Goal: Task Accomplishment & Management: Complete application form

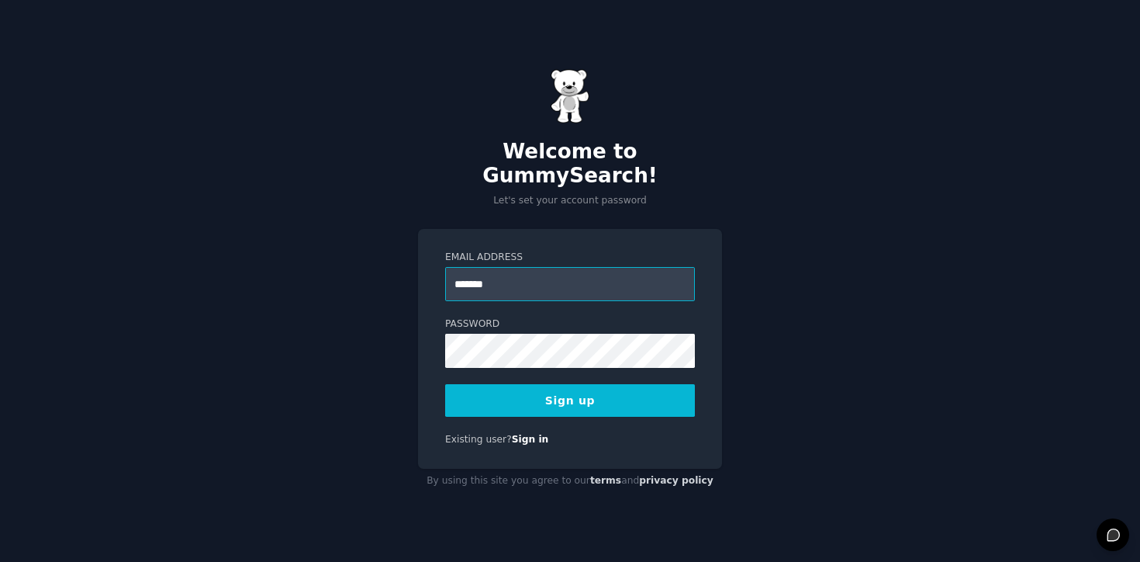
type input "**********"
click at [497, 388] on button "Sign up" at bounding box center [570, 400] width 250 height 33
click at [534, 402] on button "Sign up" at bounding box center [570, 400] width 250 height 33
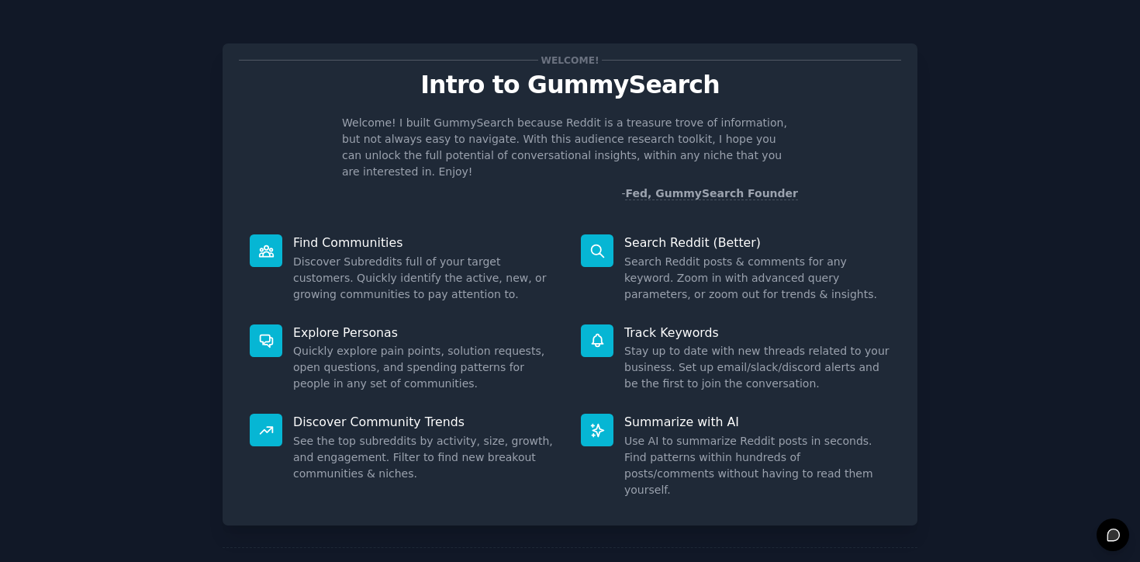
scroll to position [45, 0]
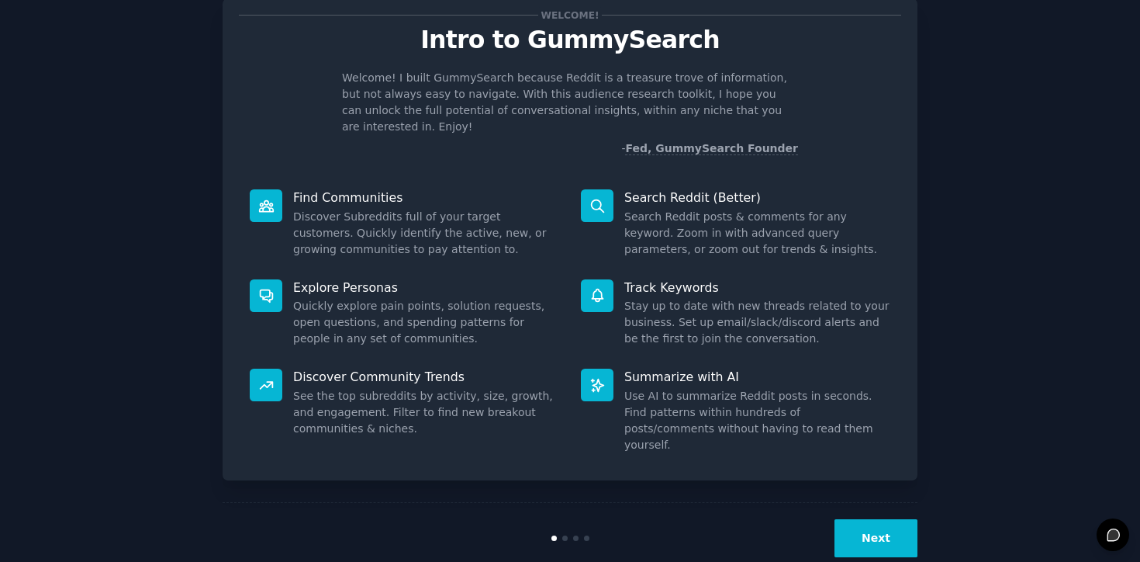
click at [866, 519] on button "Next" at bounding box center [876, 538] width 83 height 38
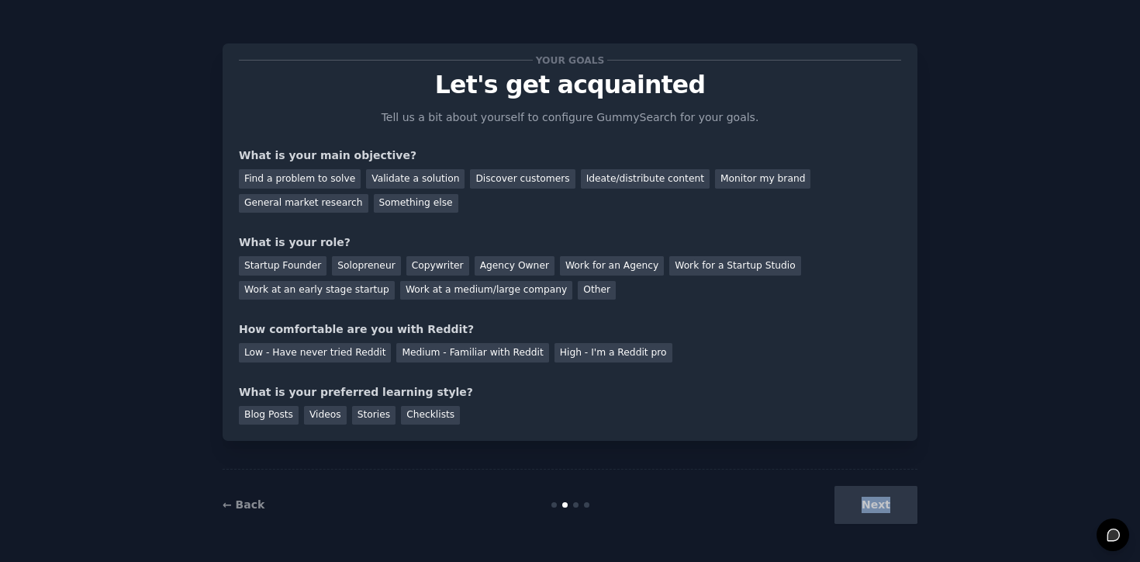
click at [866, 510] on div "Next" at bounding box center [802, 505] width 232 height 38
click at [881, 497] on div "Next" at bounding box center [802, 505] width 232 height 38
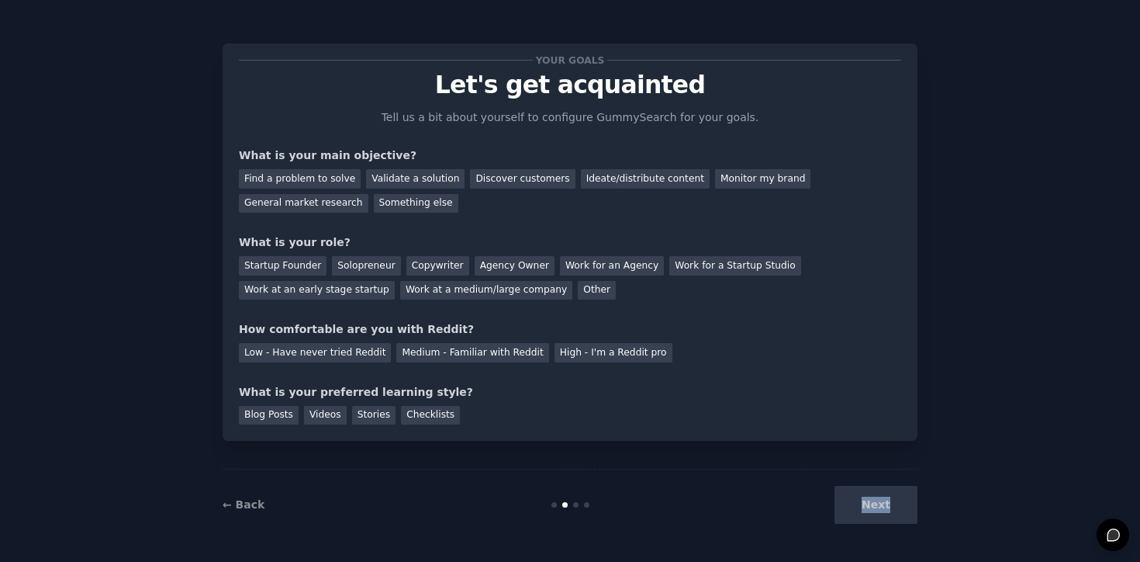
click at [881, 501] on div "Next" at bounding box center [802, 505] width 232 height 38
click at [857, 510] on div "Next" at bounding box center [802, 505] width 232 height 38
click at [888, 511] on div "Next" at bounding box center [802, 505] width 232 height 38
click at [322, 174] on div "Find a problem to solve" at bounding box center [300, 178] width 122 height 19
click at [517, 184] on div "Discover customers" at bounding box center [522, 178] width 105 height 19
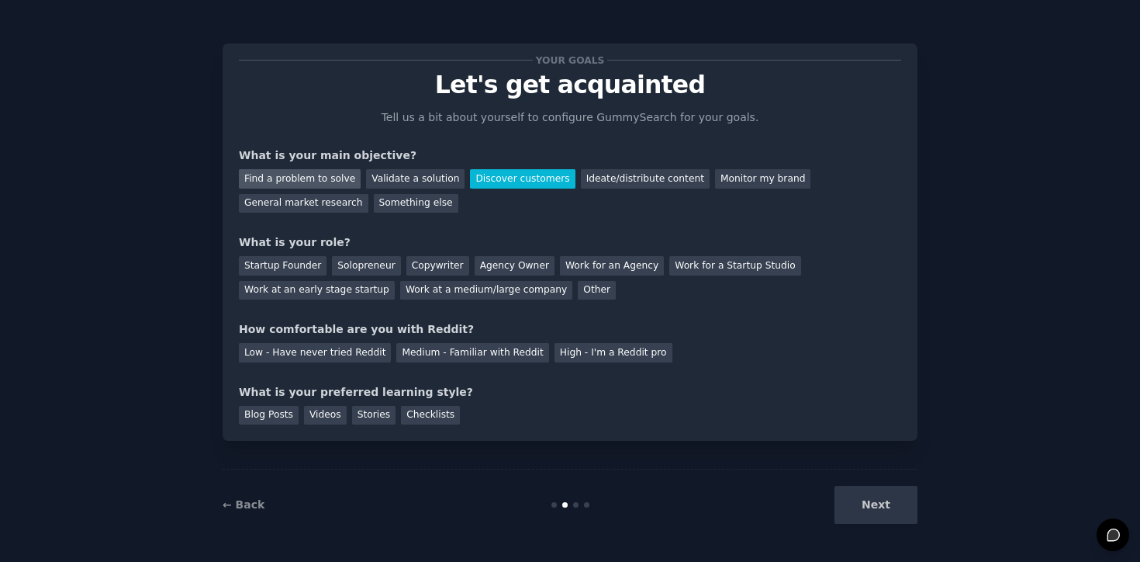
click at [280, 182] on div "Find a problem to solve" at bounding box center [300, 178] width 122 height 19
click at [279, 265] on div "Startup Founder" at bounding box center [283, 265] width 88 height 19
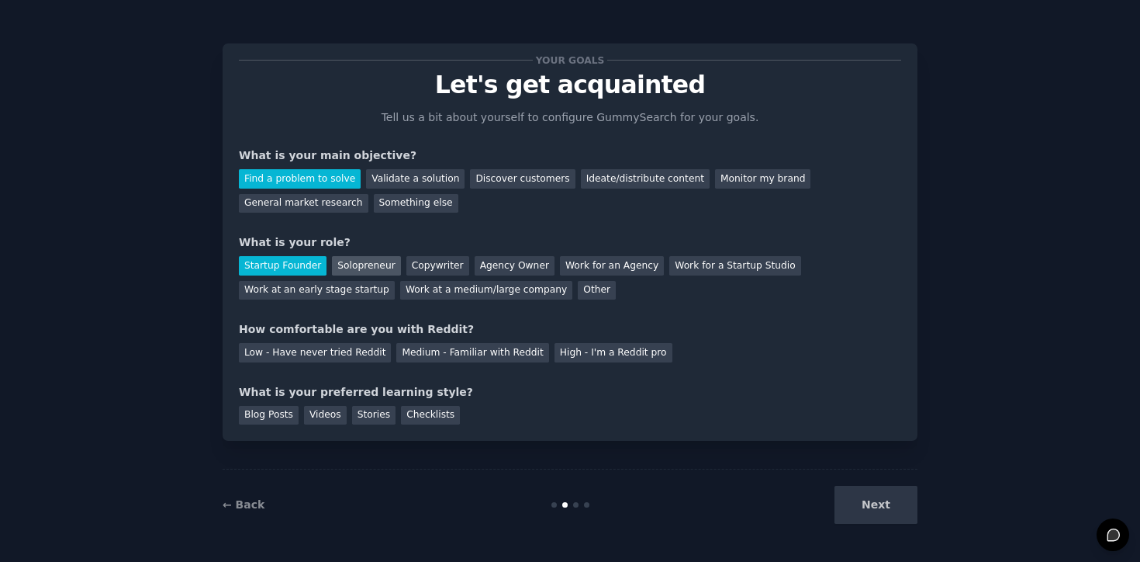
click at [364, 269] on div "Solopreneur" at bounding box center [366, 265] width 68 height 19
click at [555, 352] on div "High - I'm a Reddit pro" at bounding box center [614, 352] width 118 height 19
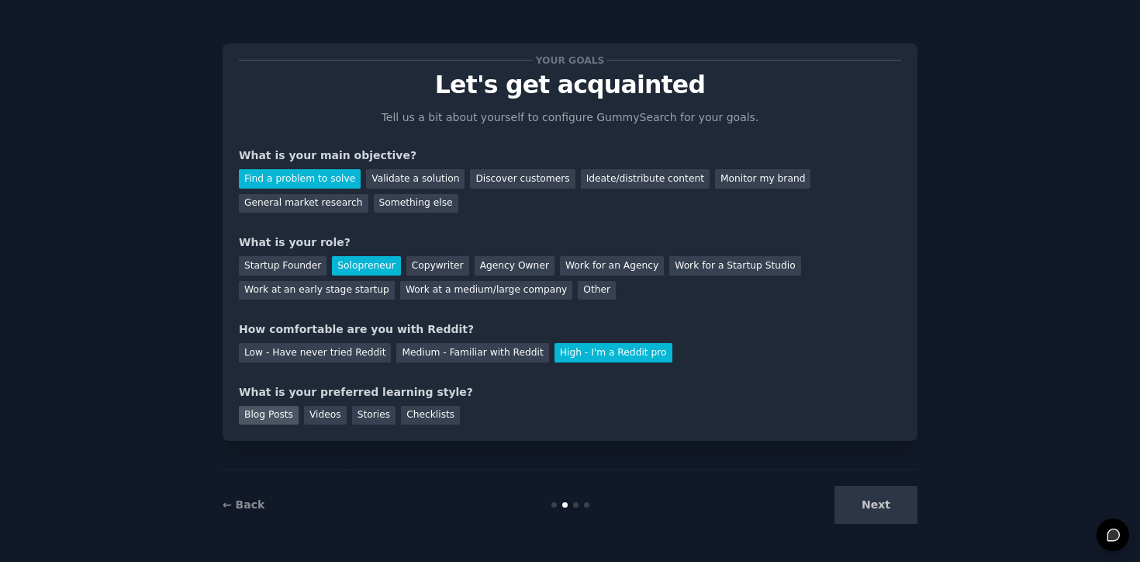
click at [282, 417] on div "Blog Posts" at bounding box center [269, 415] width 60 height 19
click at [877, 516] on button "Next" at bounding box center [876, 505] width 83 height 38
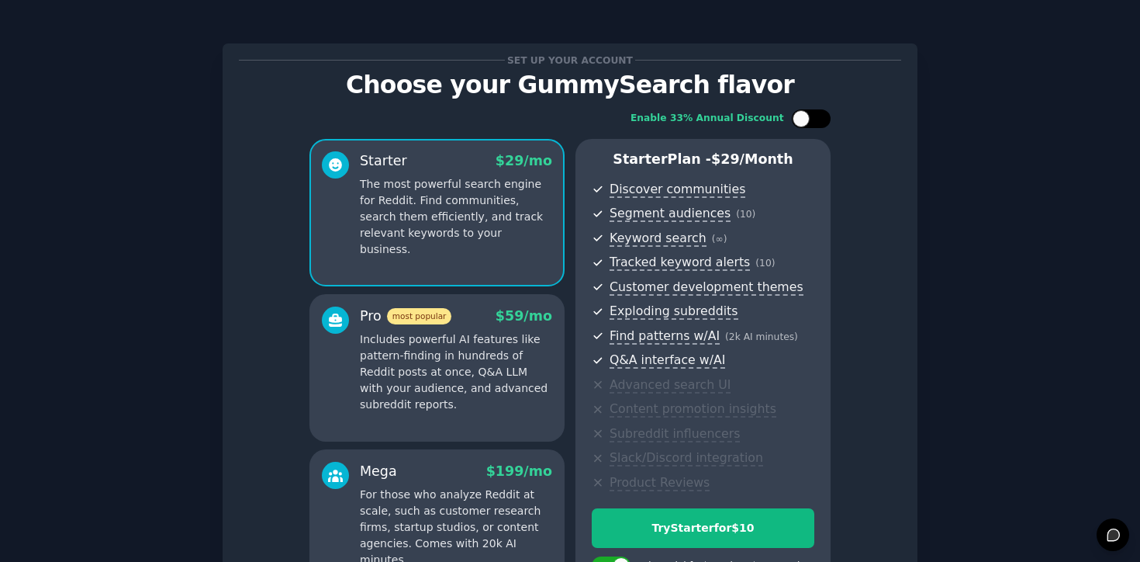
click at [804, 115] on div at bounding box center [801, 118] width 17 height 17
click at [805, 116] on div at bounding box center [803, 119] width 11 height 8
checkbox input "false"
